Goal: Transaction & Acquisition: Purchase product/service

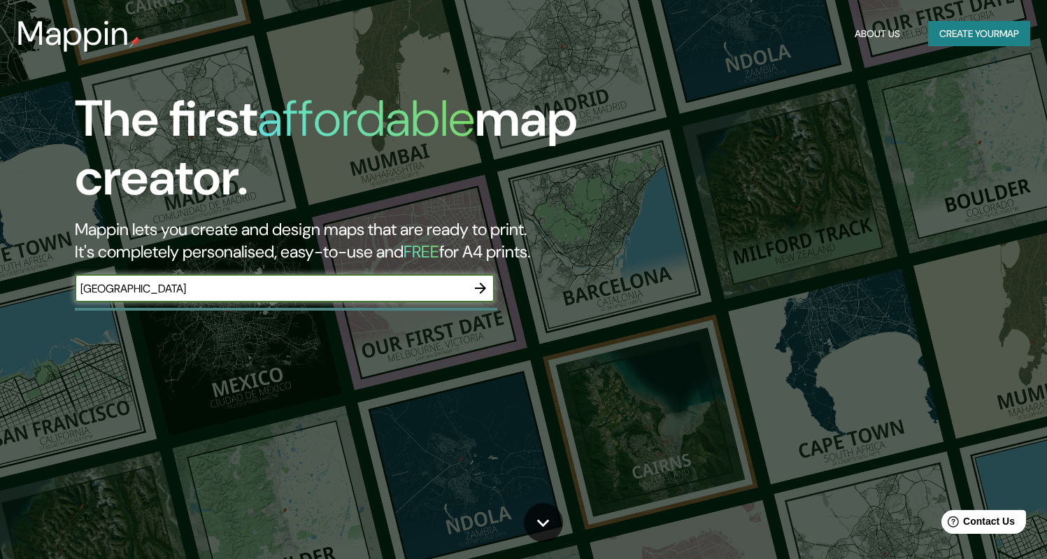
type input "[GEOGRAPHIC_DATA]"
click at [483, 286] on icon "button" at bounding box center [480, 287] width 11 height 11
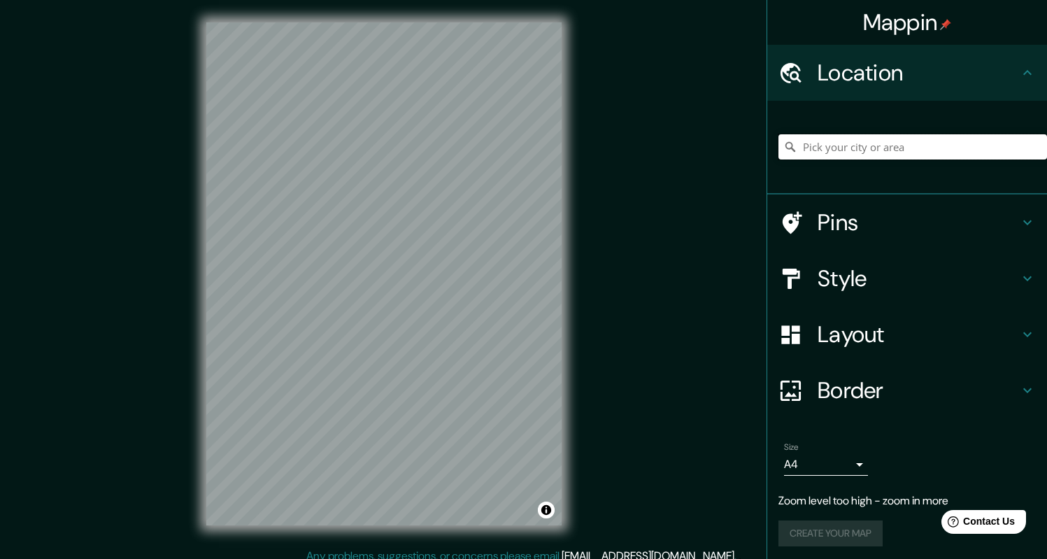
click at [847, 138] on input "Pick your city or area" at bounding box center [912, 146] width 268 height 25
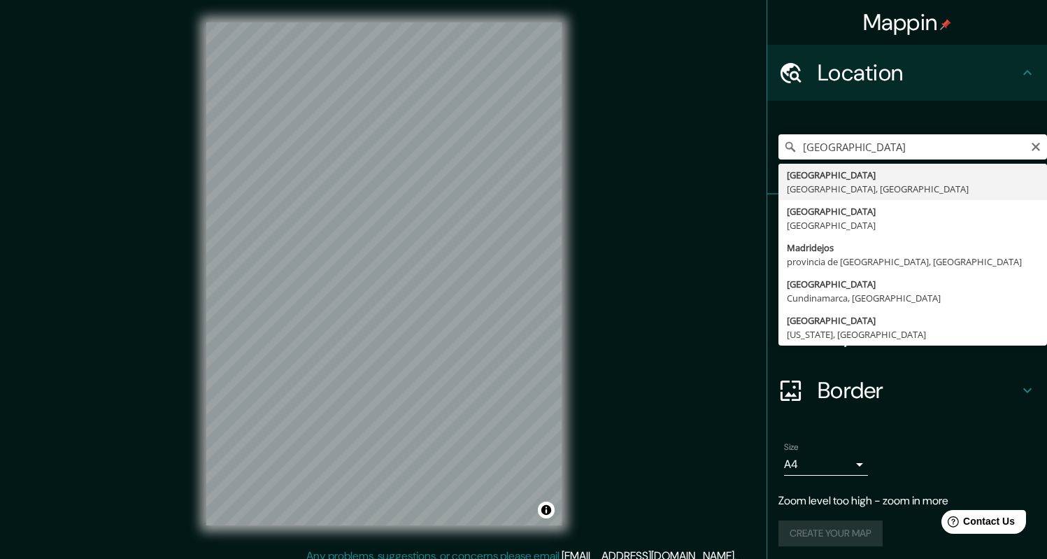
type input "[GEOGRAPHIC_DATA], [GEOGRAPHIC_DATA], [GEOGRAPHIC_DATA]"
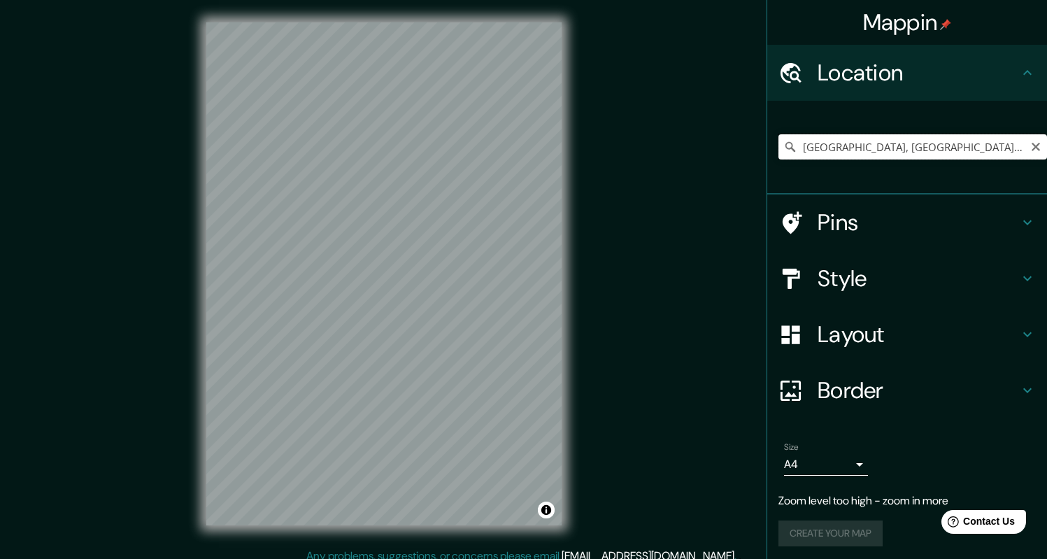
click at [865, 145] on input "[GEOGRAPHIC_DATA], [GEOGRAPHIC_DATA], [GEOGRAPHIC_DATA]" at bounding box center [912, 146] width 268 height 25
click at [1034, 150] on icon "Clear" at bounding box center [1035, 146] width 11 height 11
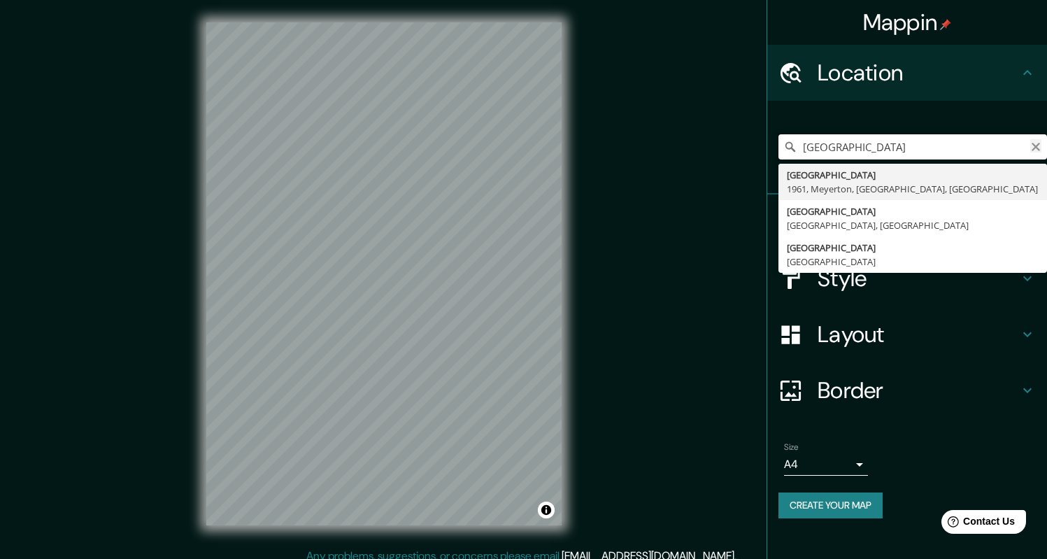
type input "[GEOGRAPHIC_DATA]"
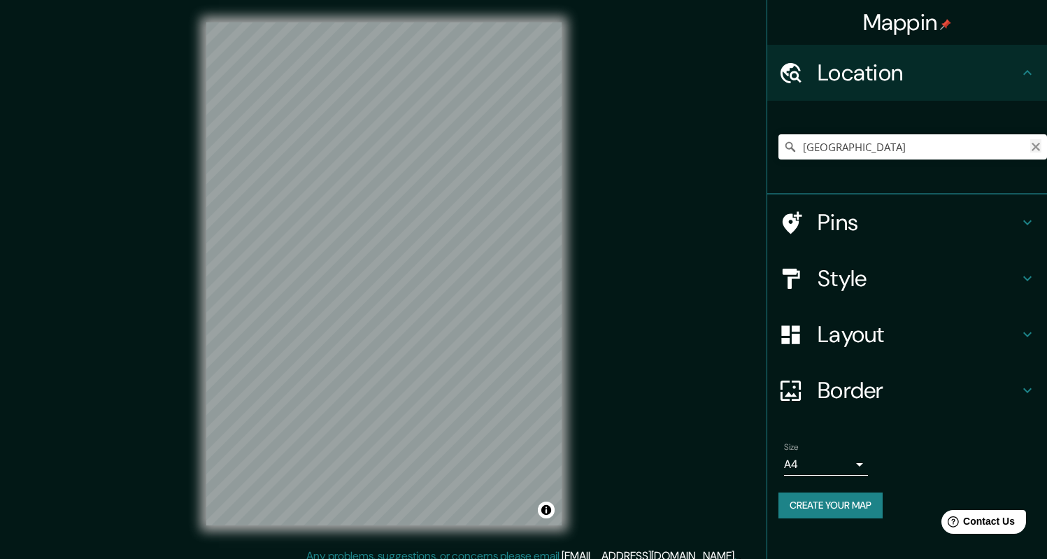
click at [1034, 150] on icon "Clear" at bounding box center [1035, 146] width 11 height 11
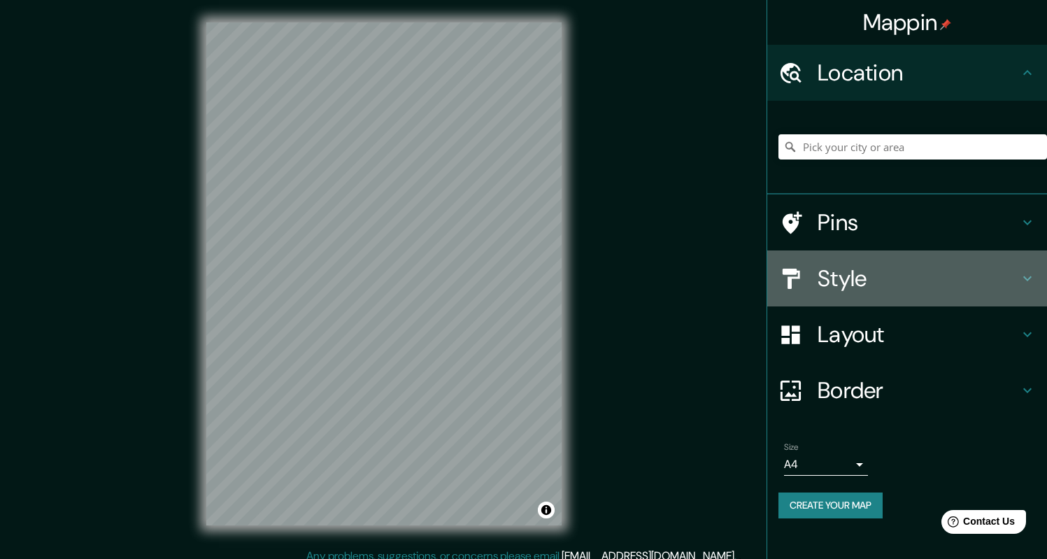
click at [858, 292] on h4 "Style" at bounding box center [917, 278] width 201 height 28
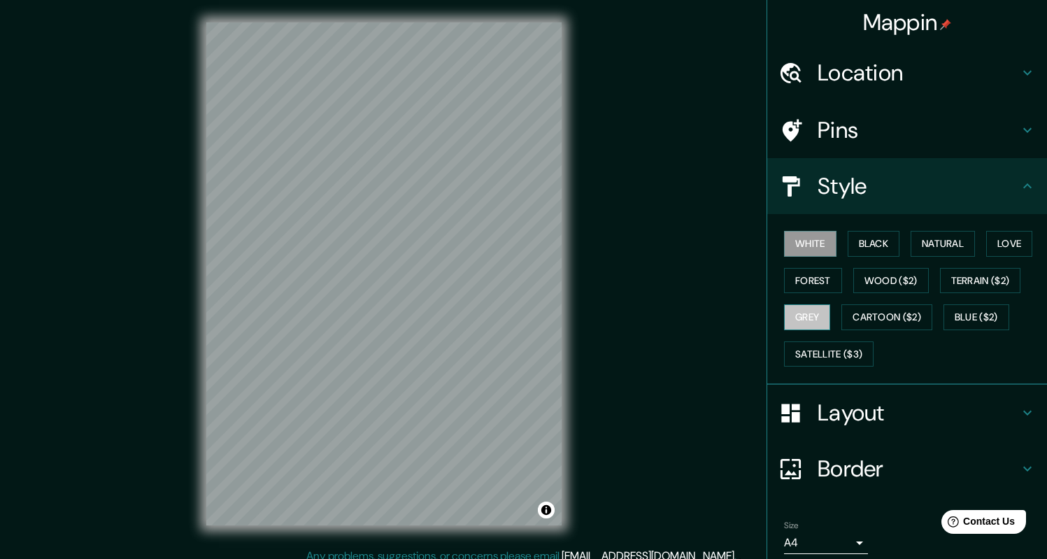
click at [801, 322] on button "Grey" at bounding box center [807, 317] width 46 height 26
click at [803, 344] on button "Satellite ($3)" at bounding box center [828, 354] width 89 height 26
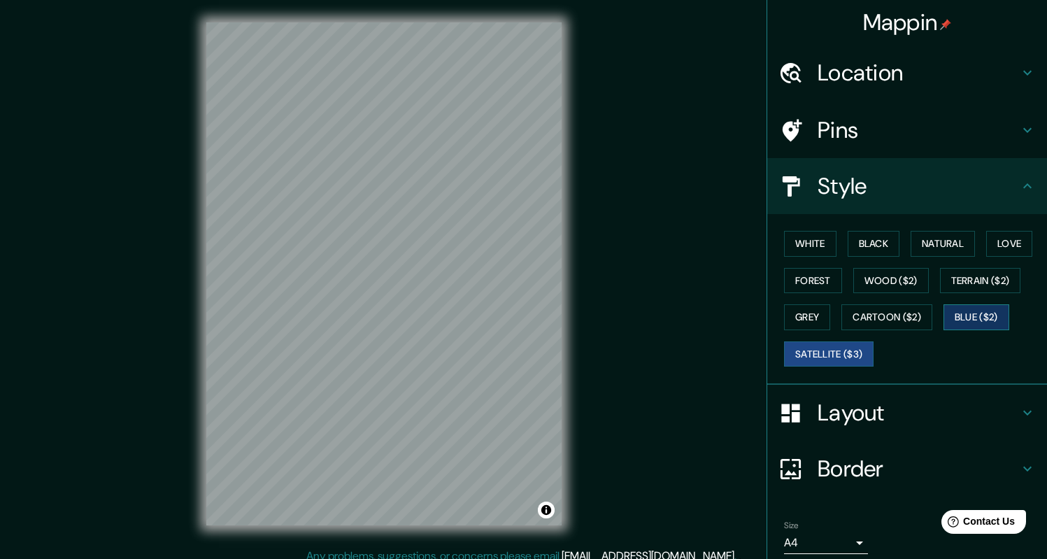
click at [976, 318] on button "Blue ($2)" at bounding box center [976, 317] width 66 height 26
click at [951, 275] on button "Terrain ($2)" at bounding box center [980, 281] width 81 height 26
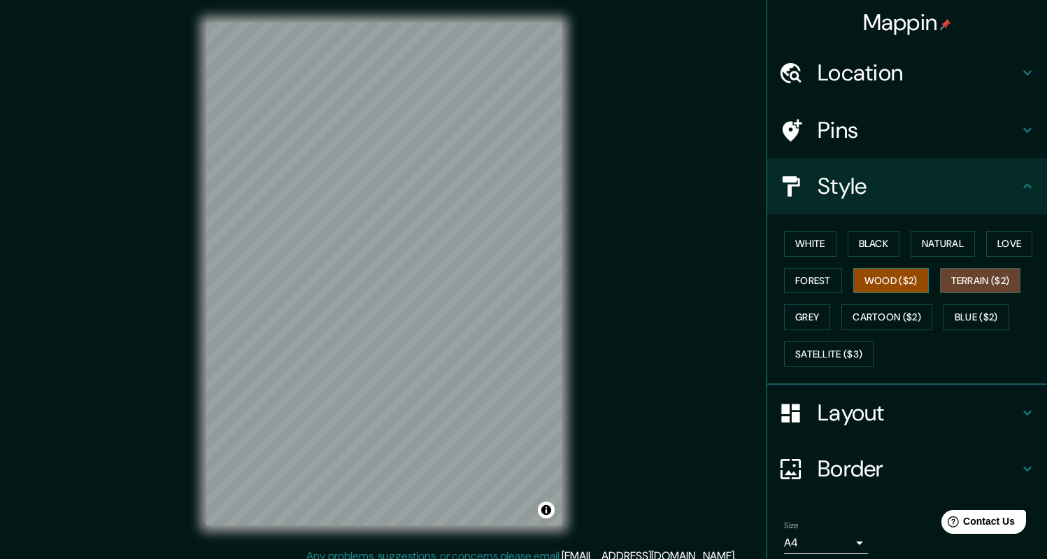
click at [899, 273] on button "Wood ($2)" at bounding box center [890, 281] width 75 height 26
click at [884, 313] on button "Cartoon ($2)" at bounding box center [886, 317] width 91 height 26
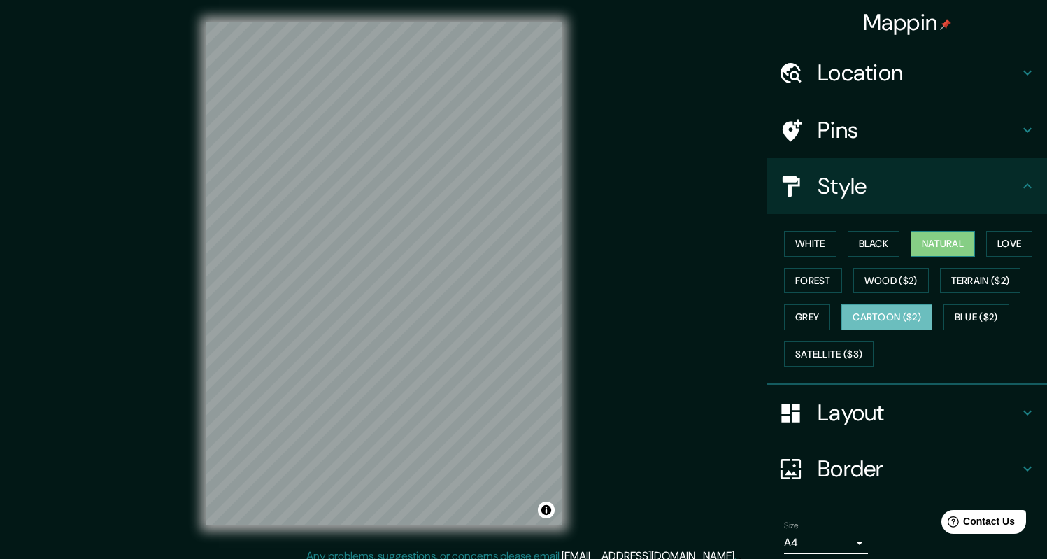
click at [960, 253] on button "Natural" at bounding box center [942, 244] width 64 height 26
click at [998, 241] on button "Love" at bounding box center [1009, 244] width 46 height 26
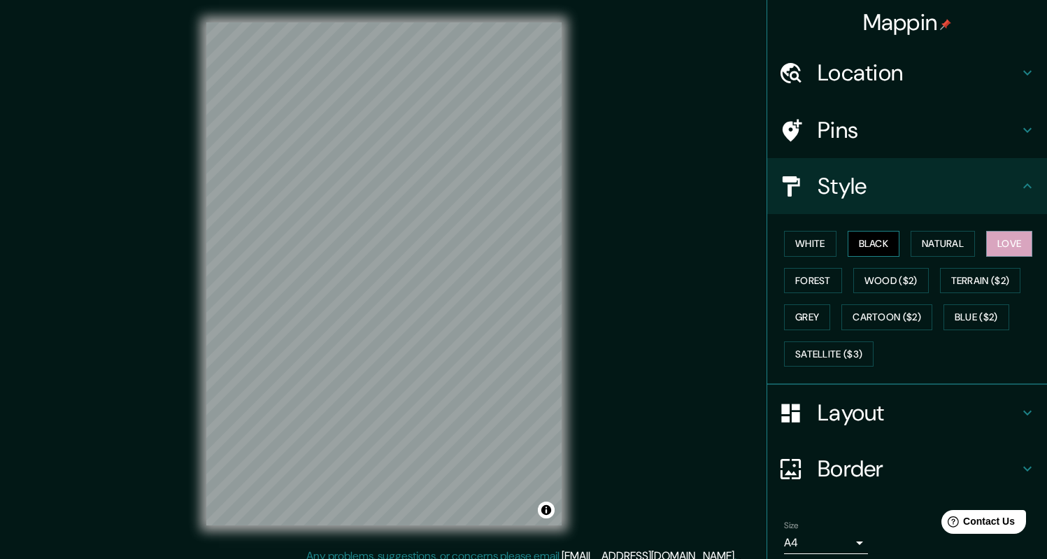
click at [865, 234] on button "Black" at bounding box center [873, 244] width 52 height 26
click at [802, 283] on button "Forest" at bounding box center [813, 281] width 58 height 26
click at [809, 243] on button "White" at bounding box center [810, 244] width 52 height 26
click at [822, 190] on h4 "Style" at bounding box center [917, 186] width 201 height 28
